Goal: Task Accomplishment & Management: Use online tool/utility

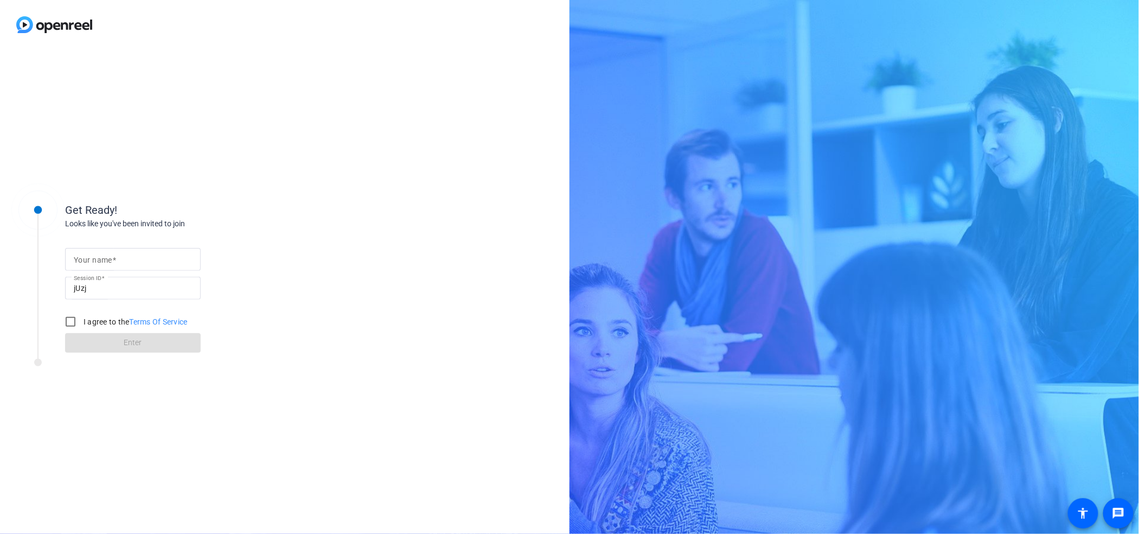
click at [171, 261] on input "Your name" at bounding box center [133, 259] width 118 height 13
type input "[PERSON_NAME]"
click at [68, 324] on input "I agree to the Terms Of Service" at bounding box center [71, 322] width 22 height 22
checkbox input "true"
click at [144, 343] on span at bounding box center [133, 343] width 136 height 26
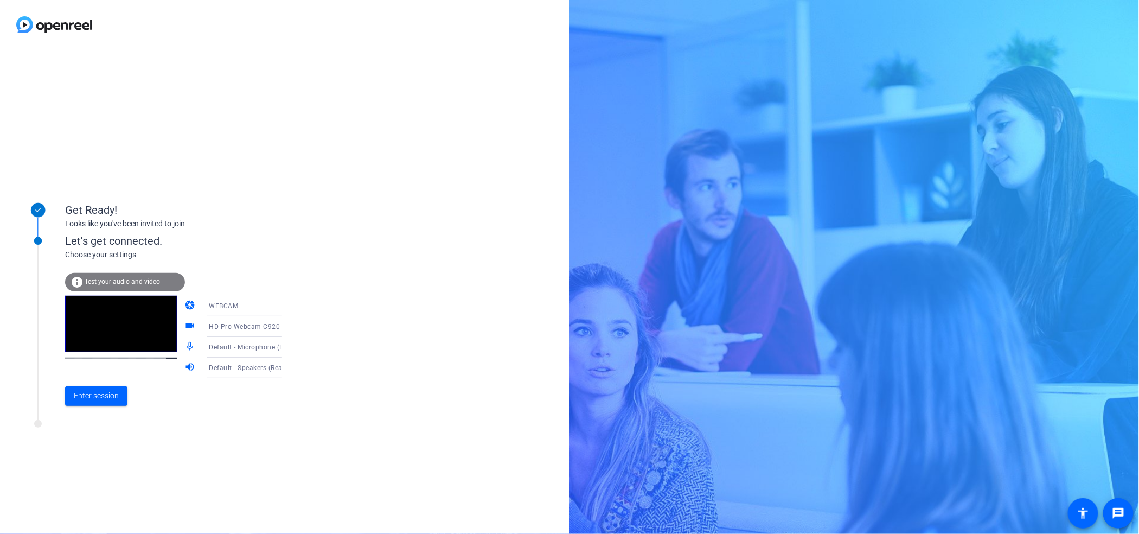
click at [286, 343] on icon at bounding box center [292, 347] width 13 height 13
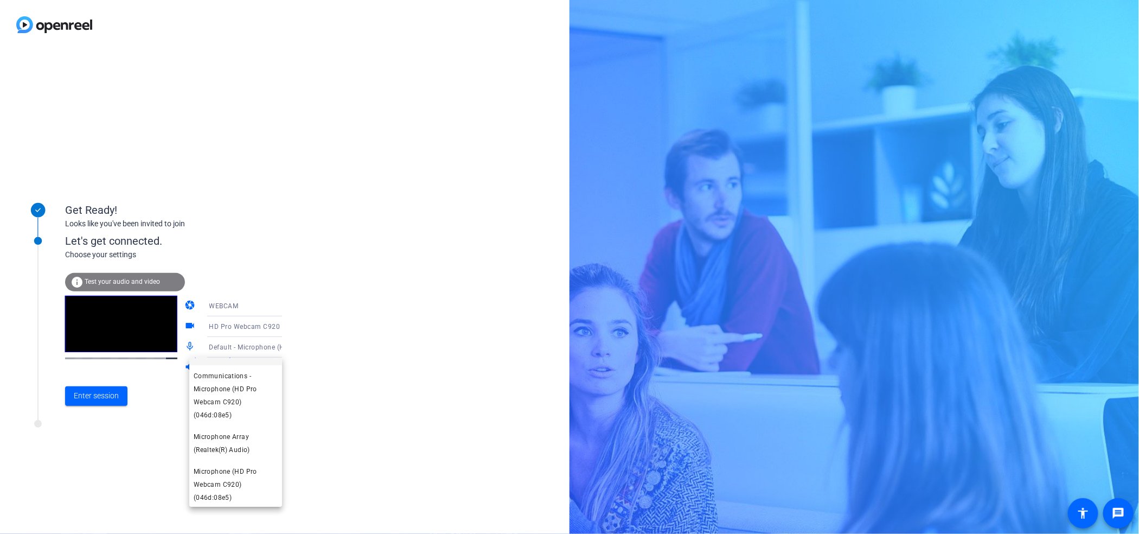
scroll to position [41, 0]
click at [232, 443] on span "Microphone Array (Realtek(R) Audio)" at bounding box center [236, 442] width 84 height 26
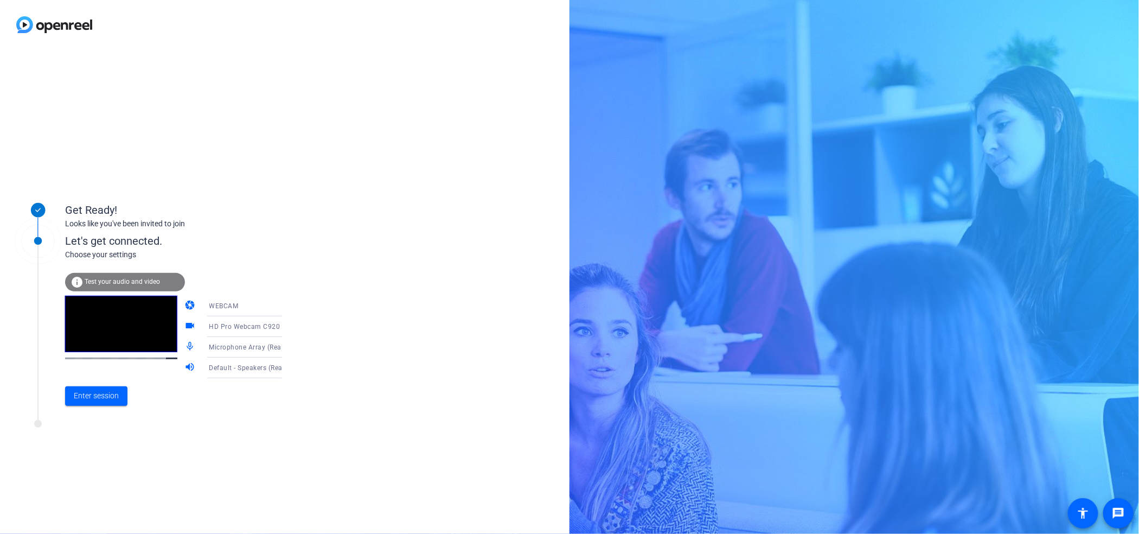
click at [185, 346] on mat-icon "mic_none" at bounding box center [191, 347] width 13 height 13
click at [139, 284] on span "Test your audio and video" at bounding box center [122, 282] width 75 height 8
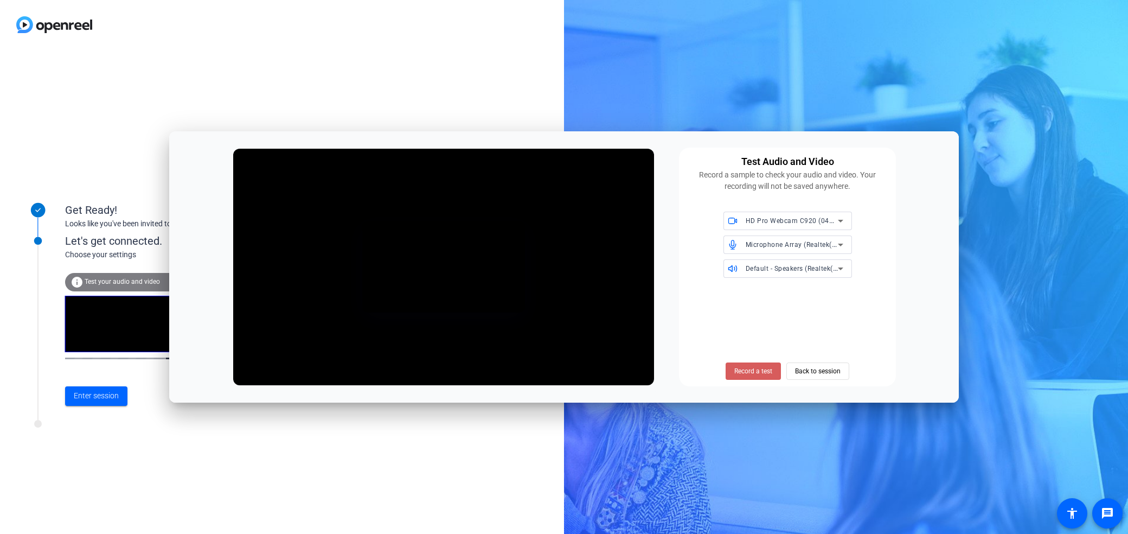
click at [759, 365] on button "Record a test" at bounding box center [753, 370] width 55 height 17
click at [748, 368] on span "Stop Testing" at bounding box center [754, 371] width 36 height 10
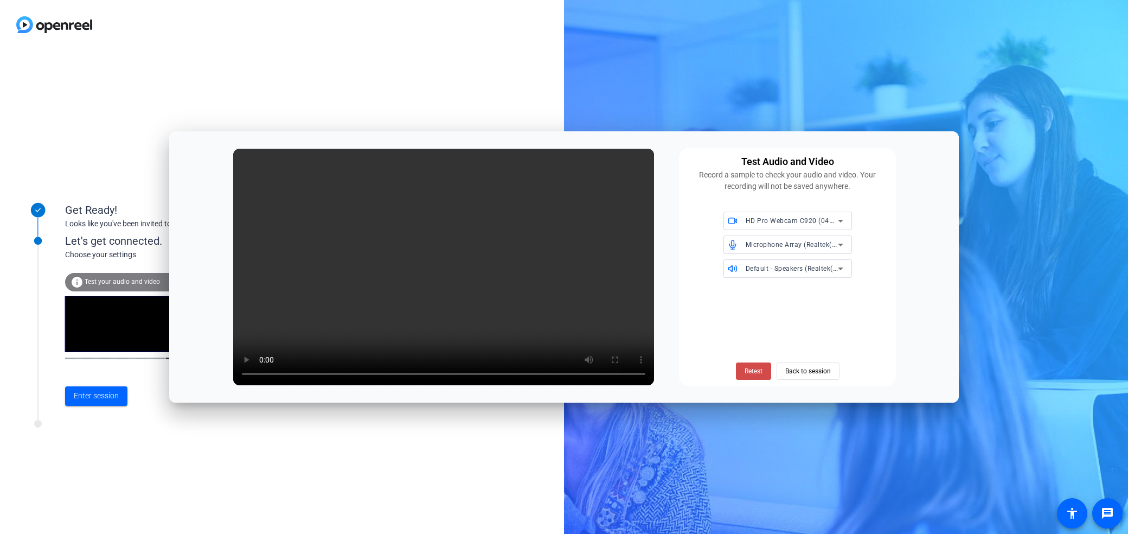
click at [756, 366] on span "Retest" at bounding box center [754, 371] width 18 height 10
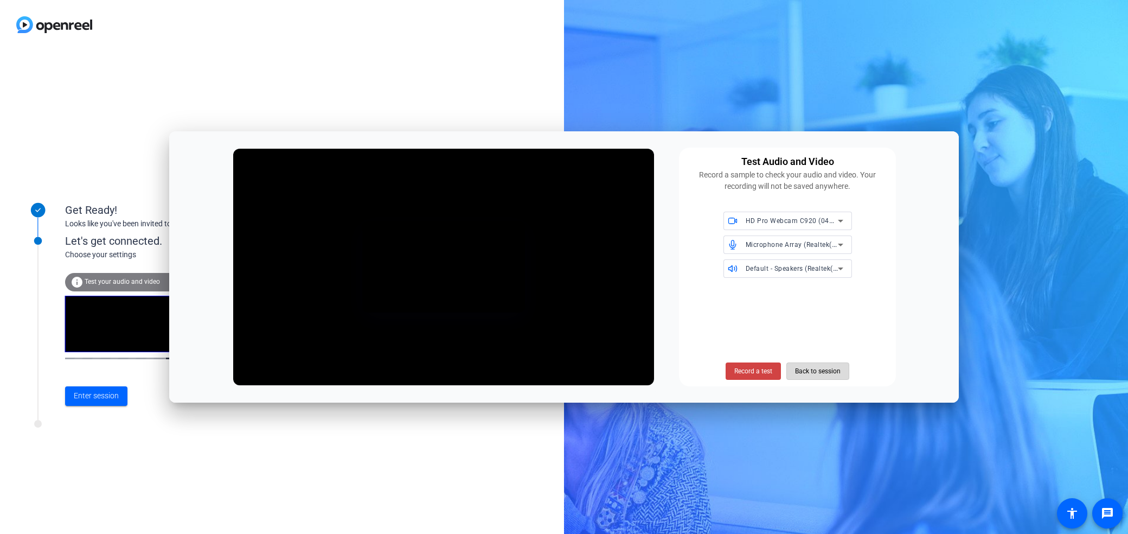
click at [806, 372] on span "Back to session" at bounding box center [818, 371] width 46 height 21
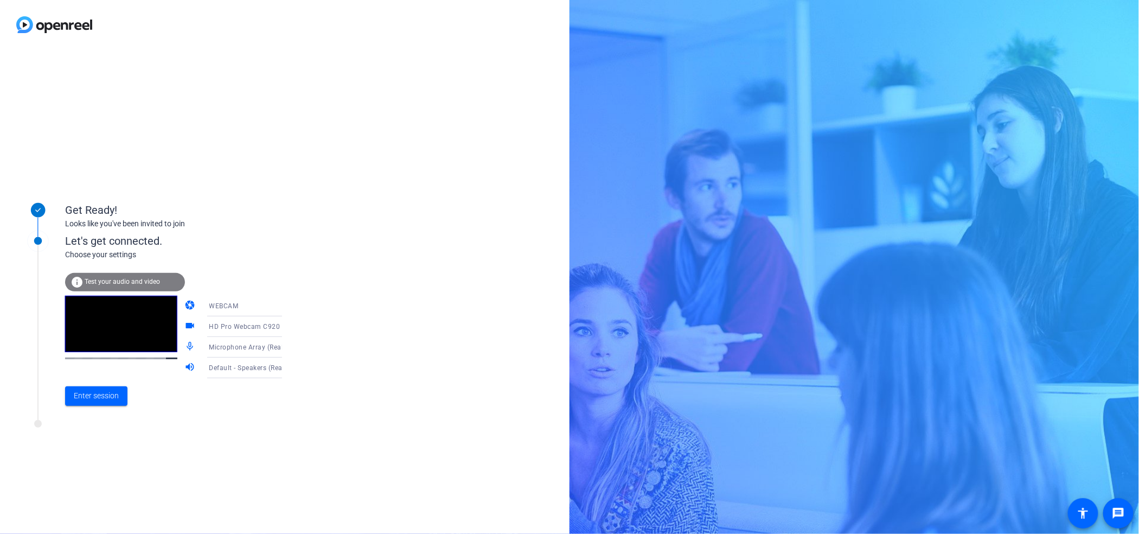
click at [444, 373] on div "Get Ready! Looks like you've been invited to join Let's get connected. Choose y…" at bounding box center [285, 291] width 570 height 484
click at [103, 398] on span "Enter session" at bounding box center [96, 395] width 45 height 11
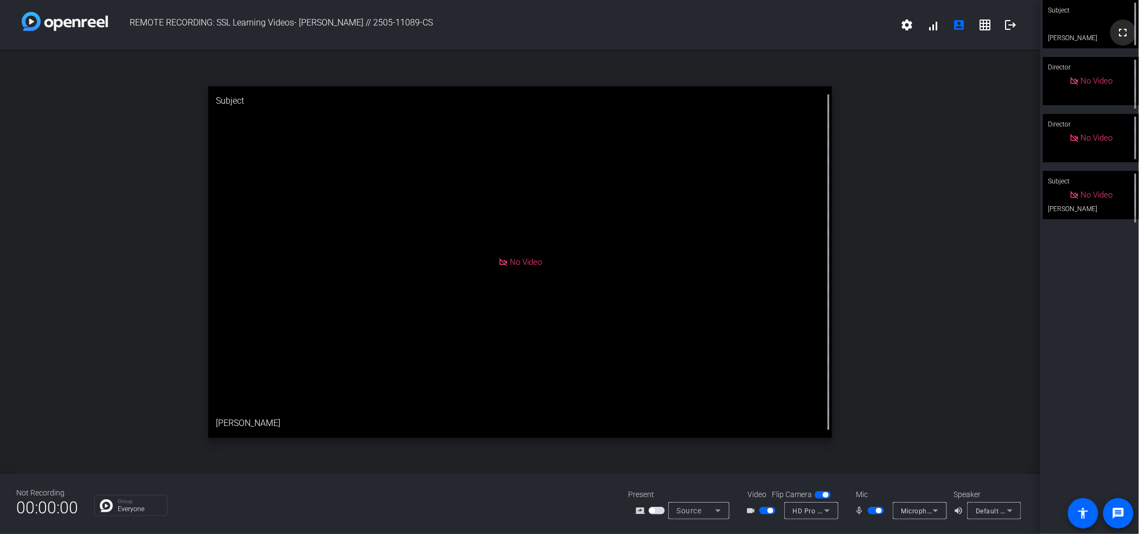
click at [1117, 31] on mat-icon "fullscreen" at bounding box center [1123, 32] width 13 height 13
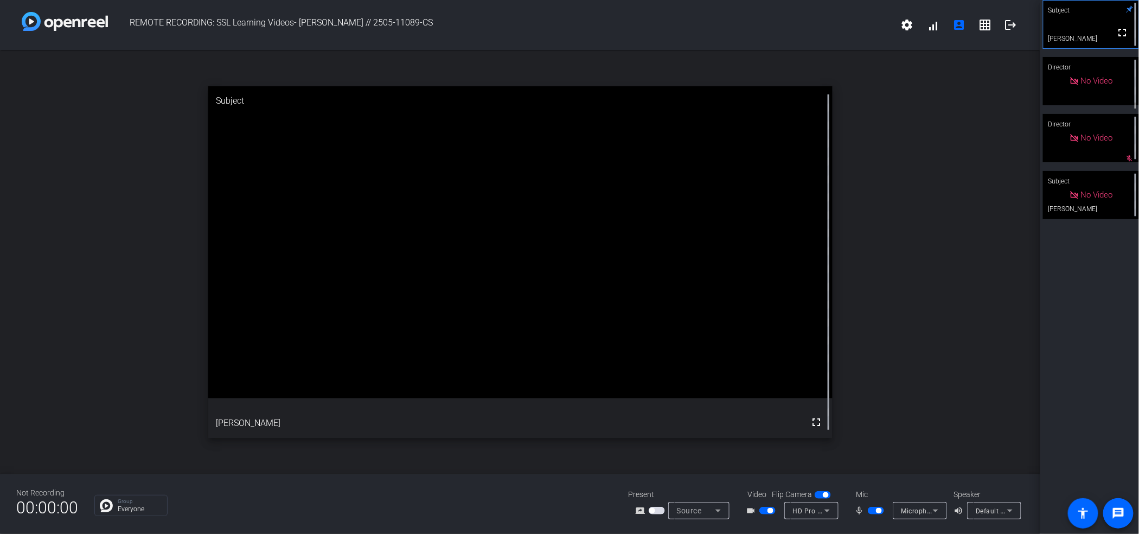
click at [940, 508] on icon at bounding box center [935, 510] width 13 height 13
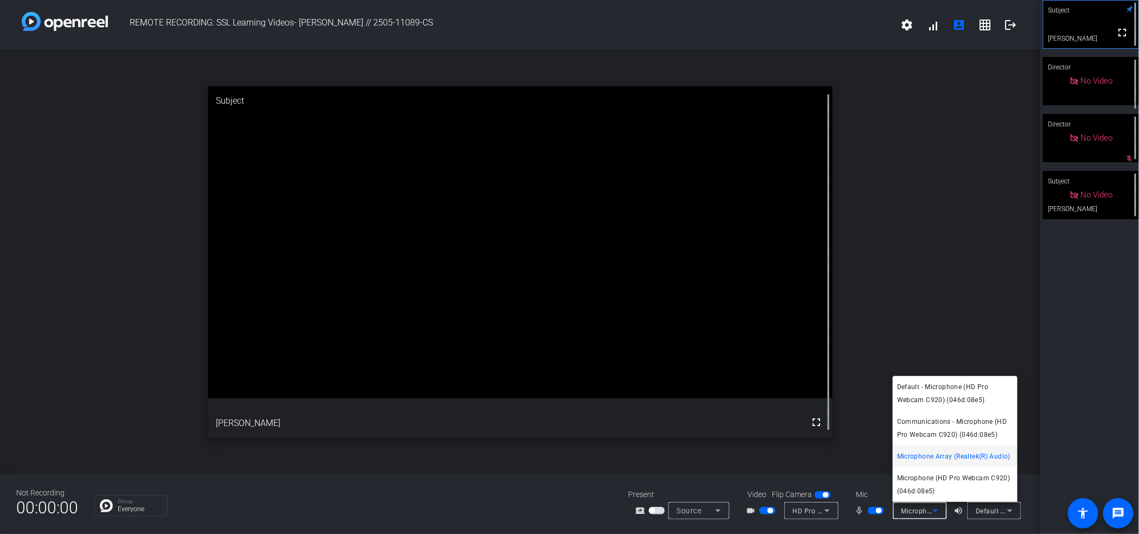
click at [958, 246] on div at bounding box center [569, 267] width 1139 height 534
